Goal: Task Accomplishment & Management: Manage account settings

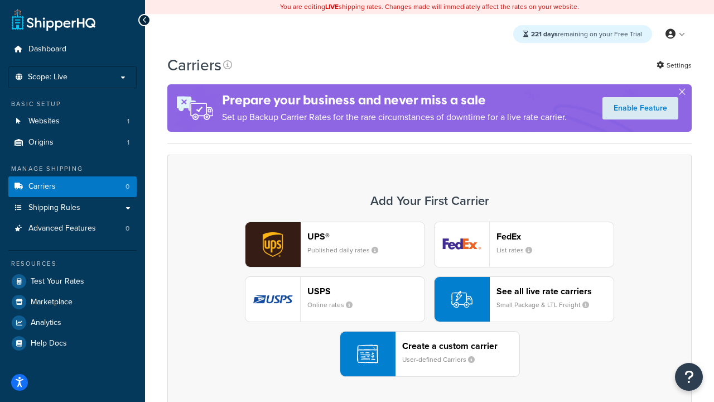
click at [429, 299] on div "UPS® Published daily rates FedEx List rates USPS Online rates See all live rate…" at bounding box center [429, 298] width 501 height 155
click at [555, 236] on header "FedEx" at bounding box center [554, 236] width 117 height 11
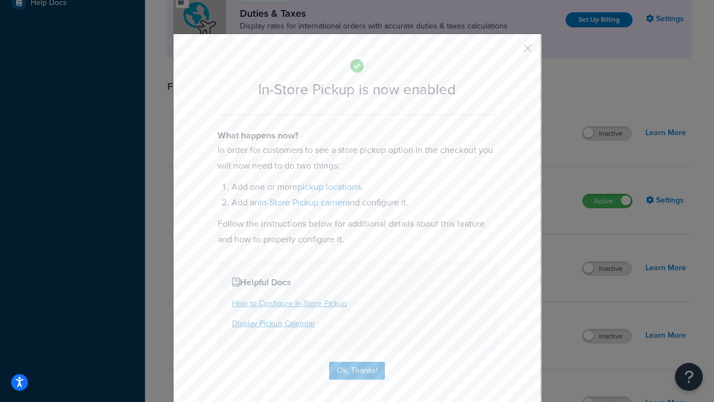
click at [511, 52] on button "button" at bounding box center [511, 52] width 3 height 3
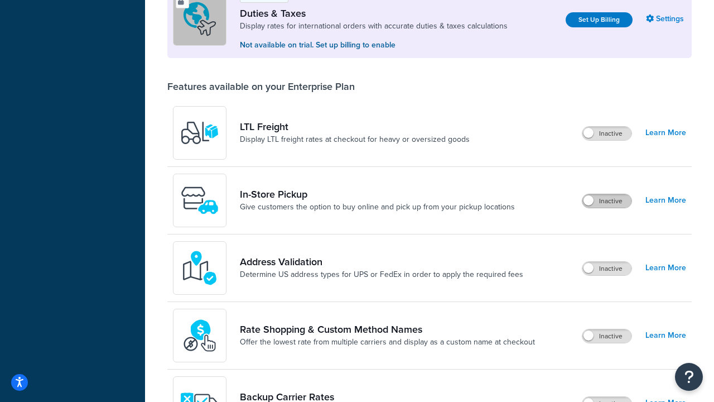
scroll to position [340, 0]
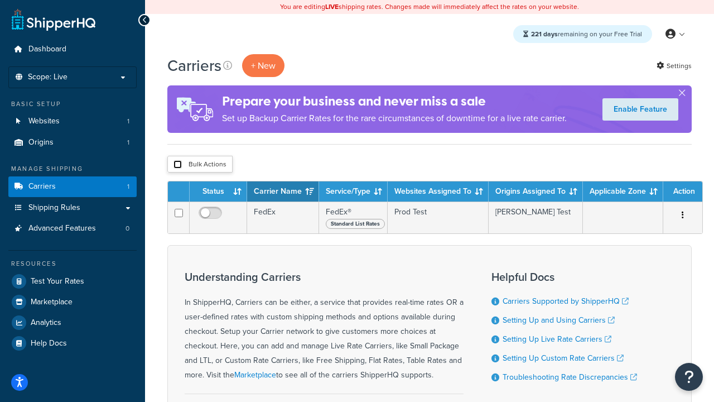
click at [177, 165] on input "checkbox" at bounding box center [177, 164] width 8 height 8
checkbox input "true"
click at [0, 0] on button "Delete" at bounding box center [0, 0] width 0 height 0
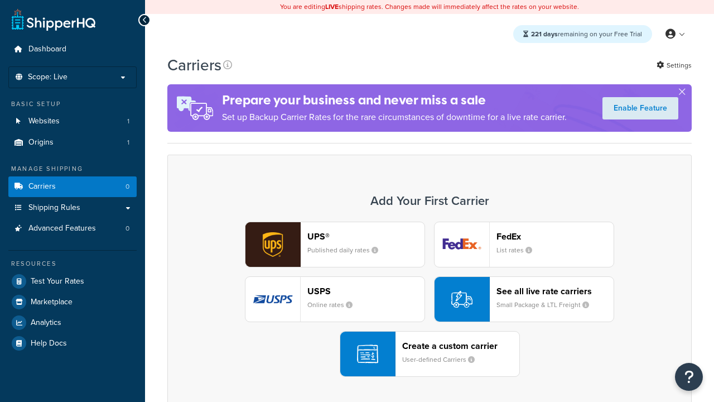
click at [335, 244] on div "UPS® Published daily rates" at bounding box center [365, 244] width 117 height 27
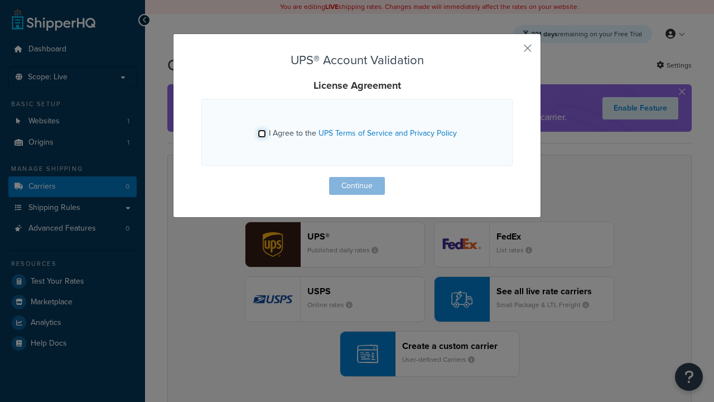
click at [262, 133] on input "I Agree to the UPS Terms of Service and Privacy Policy" at bounding box center [262, 133] width 8 height 8
checkbox input "true"
click at [357, 186] on button "Continue" at bounding box center [357, 186] width 56 height 18
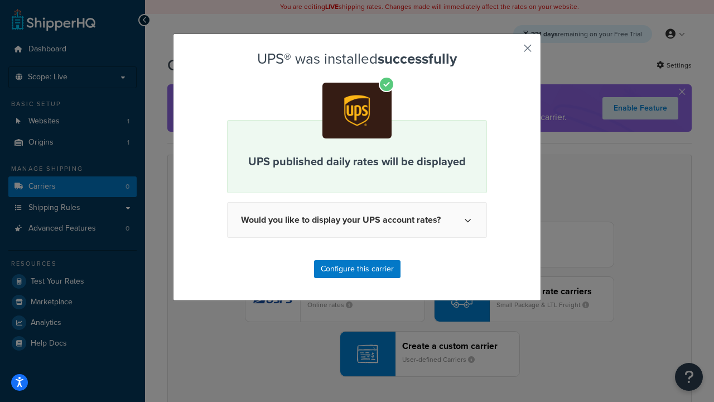
click at [511, 52] on button "button" at bounding box center [511, 52] width 3 height 3
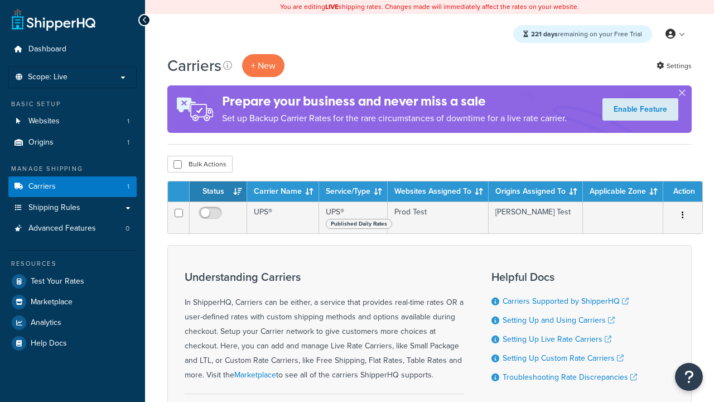
click at [218, 192] on th "Status" at bounding box center [218, 191] width 57 height 20
click at [283, 192] on th "Carrier Name" at bounding box center [283, 191] width 72 height 20
click at [353, 192] on th "Service/Type" at bounding box center [353, 191] width 69 height 20
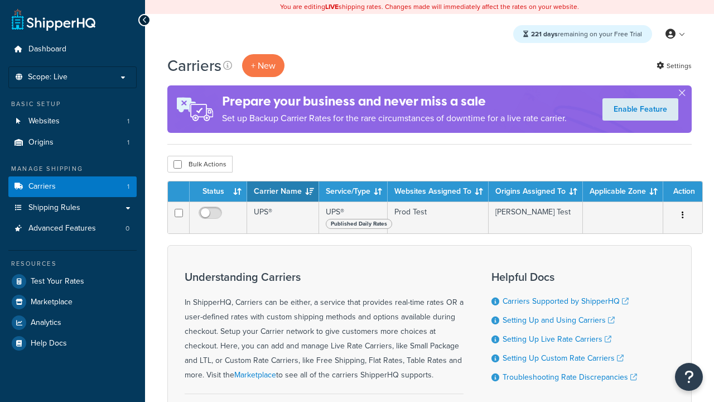
click at [438, 192] on th "Websites Assigned To" at bounding box center [438, 191] width 101 height 20
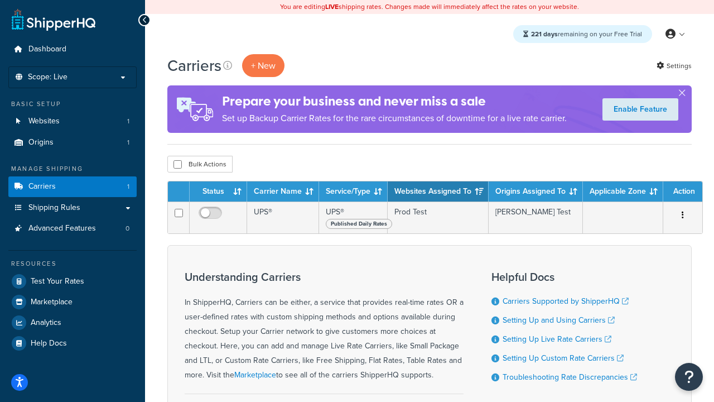
click at [535, 192] on th "Origins Assigned To" at bounding box center [536, 191] width 94 height 20
click at [623, 192] on th "Applicable Zone" at bounding box center [623, 191] width 80 height 20
click at [683, 192] on th "Action" at bounding box center [682, 191] width 39 height 20
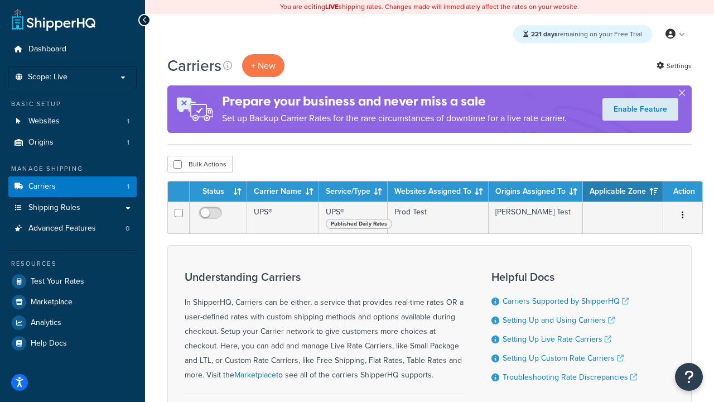
click at [683, 192] on th "Action" at bounding box center [682, 191] width 39 height 20
click at [228, 65] on icon at bounding box center [227, 65] width 9 height 9
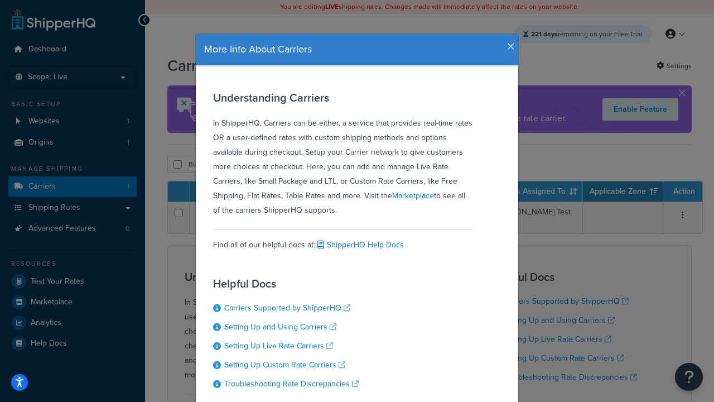
click at [508, 42] on icon "button" at bounding box center [511, 47] width 8 height 10
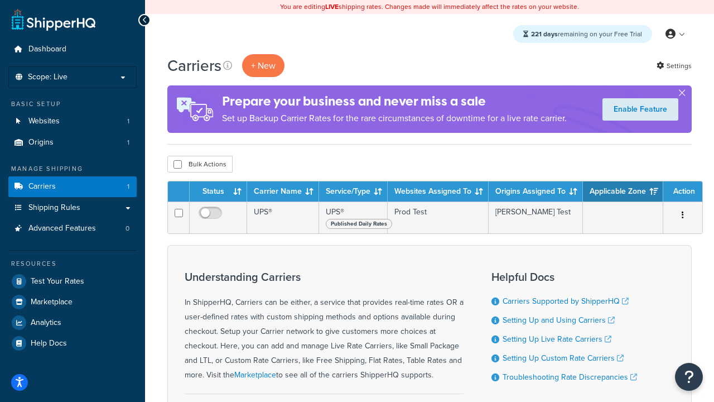
scroll to position [117, 0]
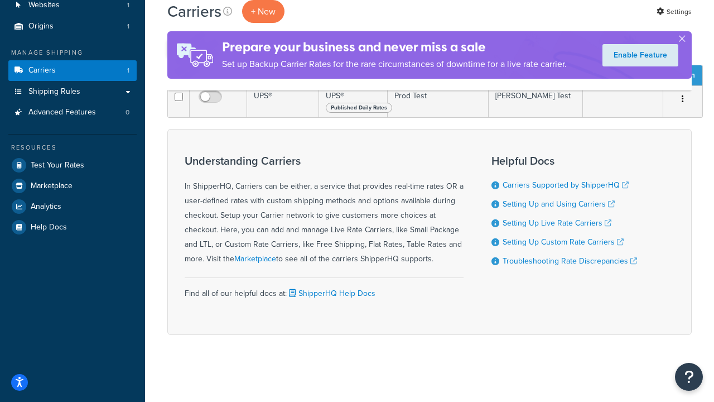
click at [177, 52] on input "checkbox" at bounding box center [177, 48] width 8 height 8
checkbox input "true"
click at [300, 56] on button "Delete" at bounding box center [297, 48] width 38 height 17
